Goal: Obtain resource: Obtain resource

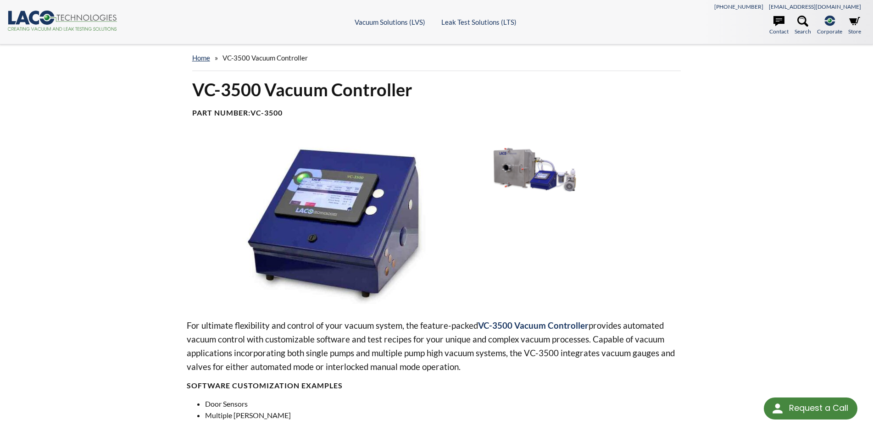
click at [399, 236] on img at bounding box center [333, 222] width 293 height 164
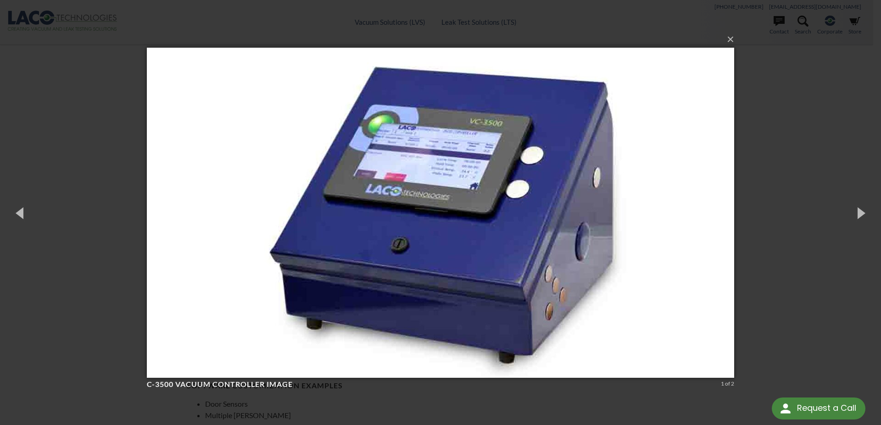
click at [871, 139] on div "× C-3500 Vacuum Controller image 1 of 2 Loading..." at bounding box center [440, 212] width 881 height 425
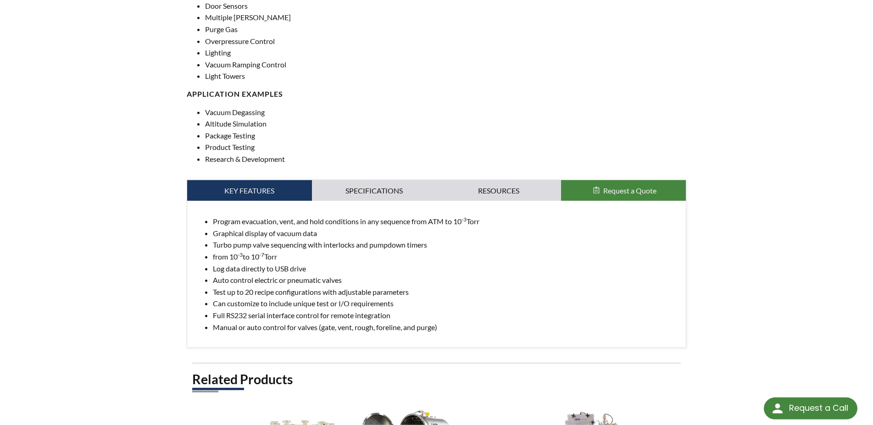
scroll to position [468, 0]
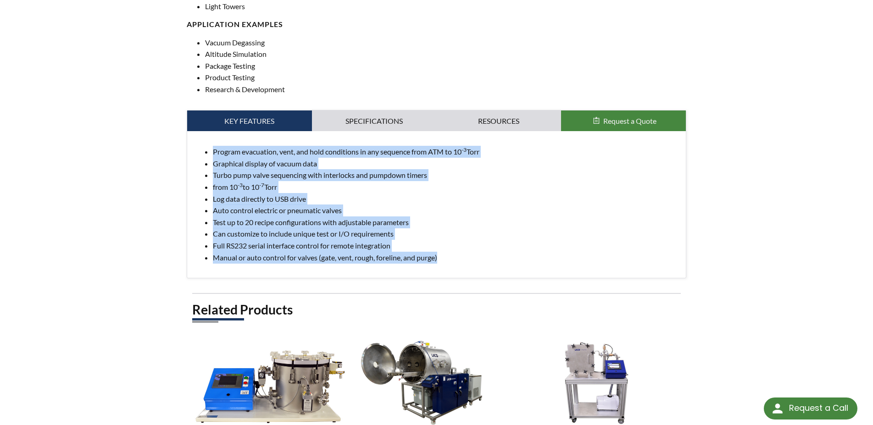
drag, startPoint x: 440, startPoint y: 263, endPoint x: 190, endPoint y: 150, distance: 274.5
click at [190, 150] on div "Program evacuation, vent, and hold conditions in any sequence from ATM to 10 -3…" at bounding box center [436, 204] width 499 height 147
copy ul "Program evacuation, vent, and hold conditions in any sequence from ATM to 10 -3…"
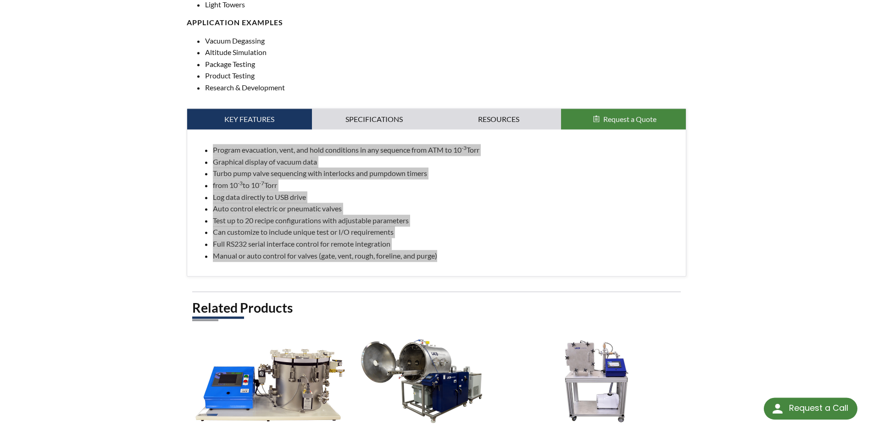
scroll to position [515, 0]
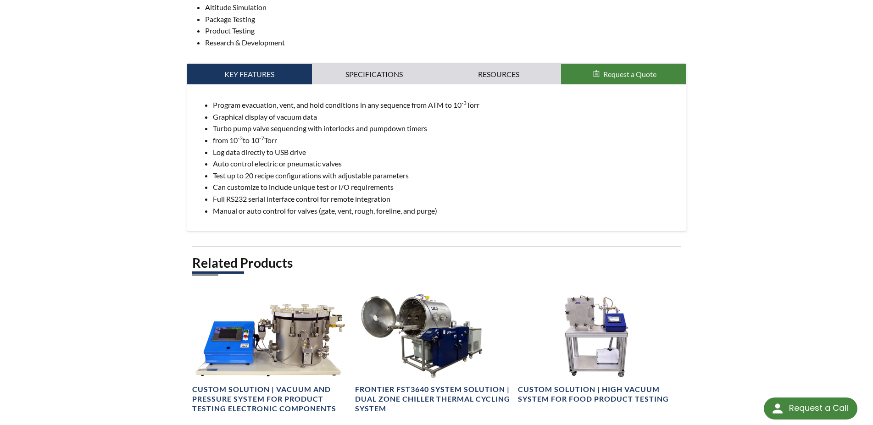
click at [505, 90] on div "Program evacuation, vent, and hold conditions in any sequence from ATM to 10 -3…" at bounding box center [436, 157] width 499 height 147
click at [502, 82] on link "Resources" at bounding box center [499, 74] width 125 height 21
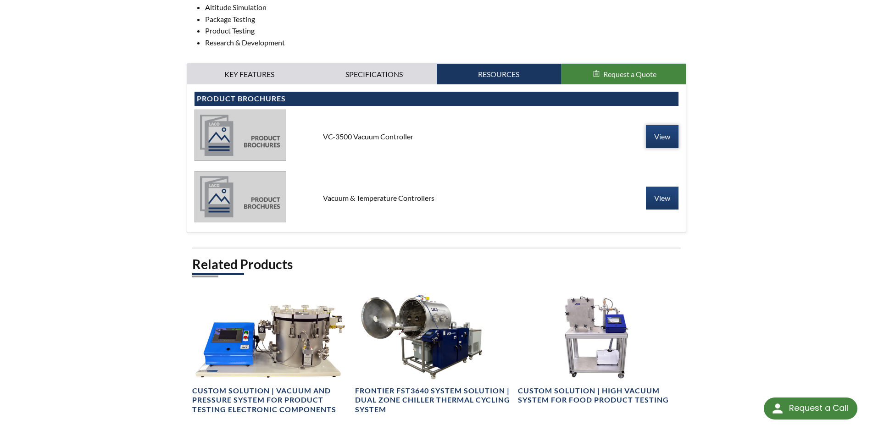
click at [654, 148] on link "View" at bounding box center [662, 136] width 33 height 23
